Goal: Task Accomplishment & Management: Manage account settings

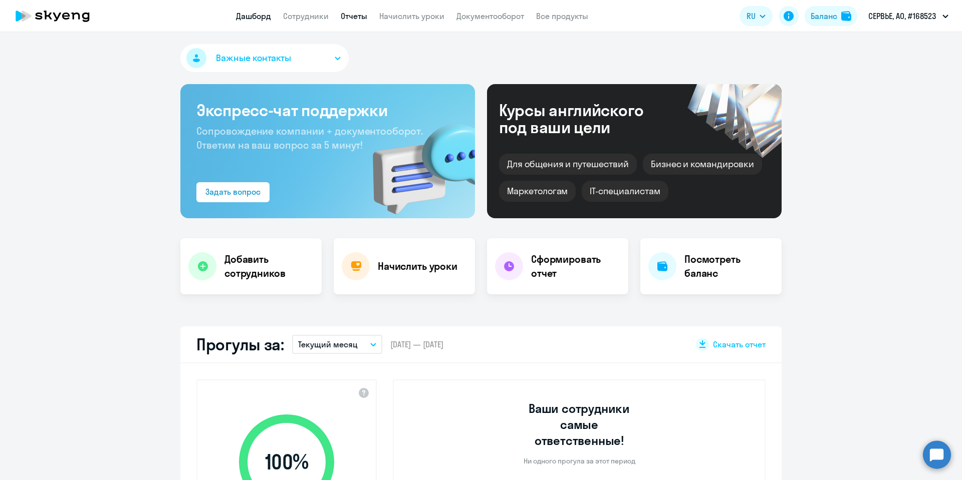
select select "30"
click at [384, 16] on link "Начислить уроки" at bounding box center [411, 16] width 65 height 10
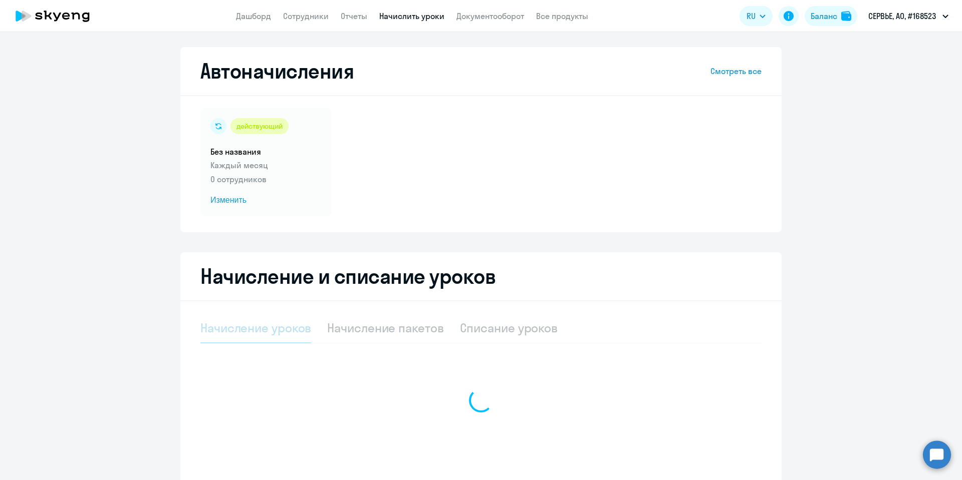
select select "10"
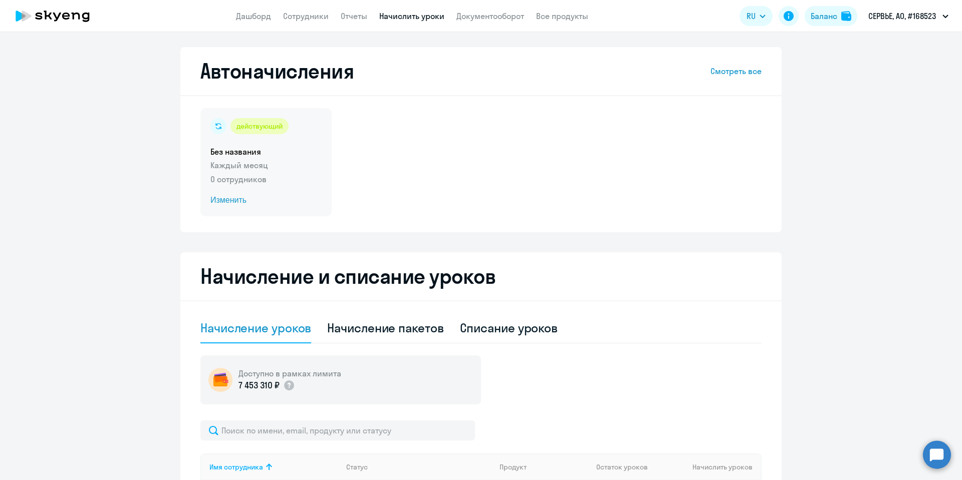
click at [229, 203] on span "Изменить" at bounding box center [265, 200] width 111 height 12
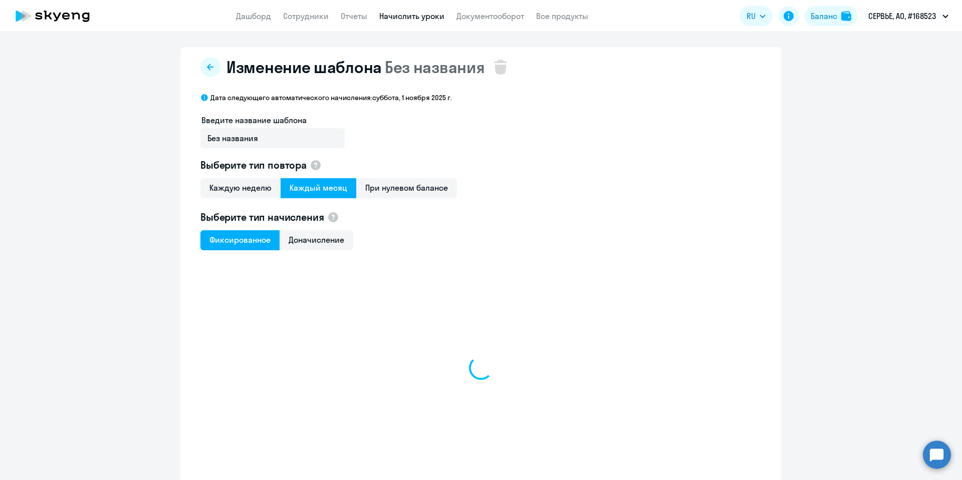
select select "10"
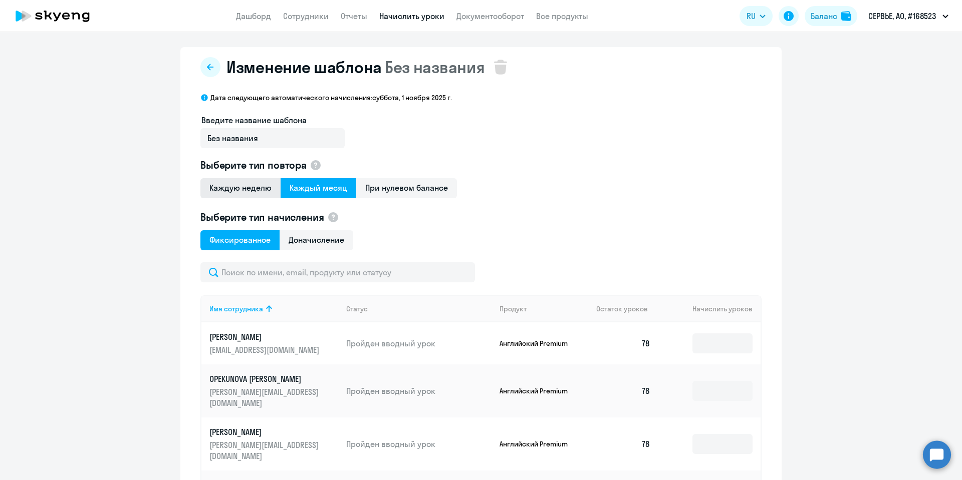
click at [232, 184] on span "Каждую неделю" at bounding box center [240, 188] width 80 height 20
click at [0, 0] on input "Каждую неделю" at bounding box center [0, 0] width 0 height 0
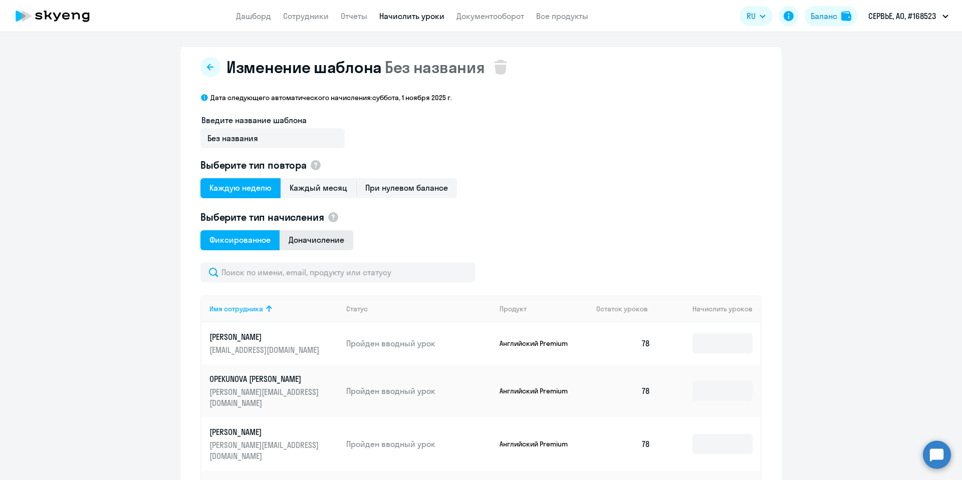
click at [331, 242] on span "Доначисление" at bounding box center [317, 240] width 74 height 20
click at [0, 0] on input "Доначисление" at bounding box center [0, 0] width 0 height 0
